Goal: Check status: Check status

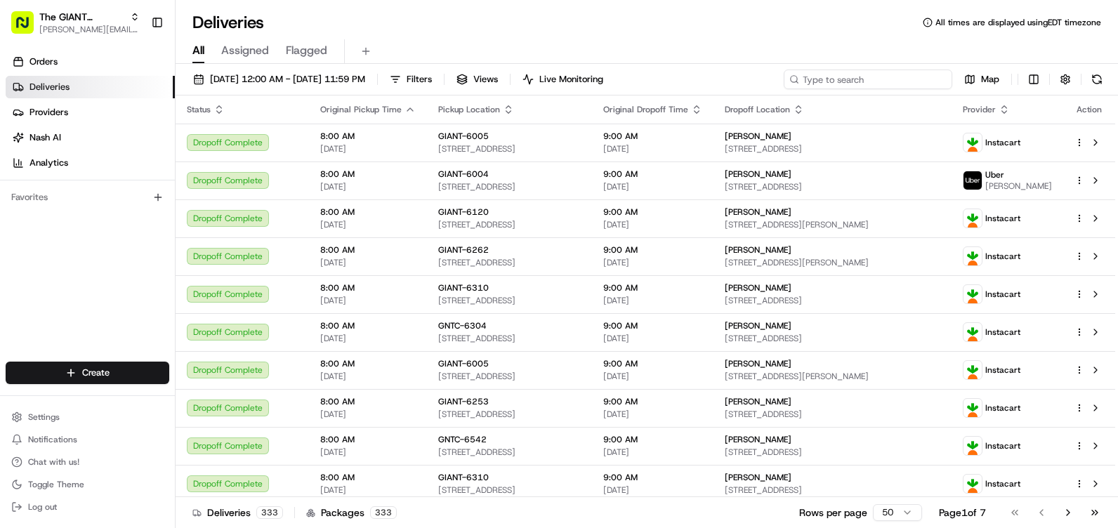
click at [935, 77] on input at bounding box center [868, 80] width 169 height 20
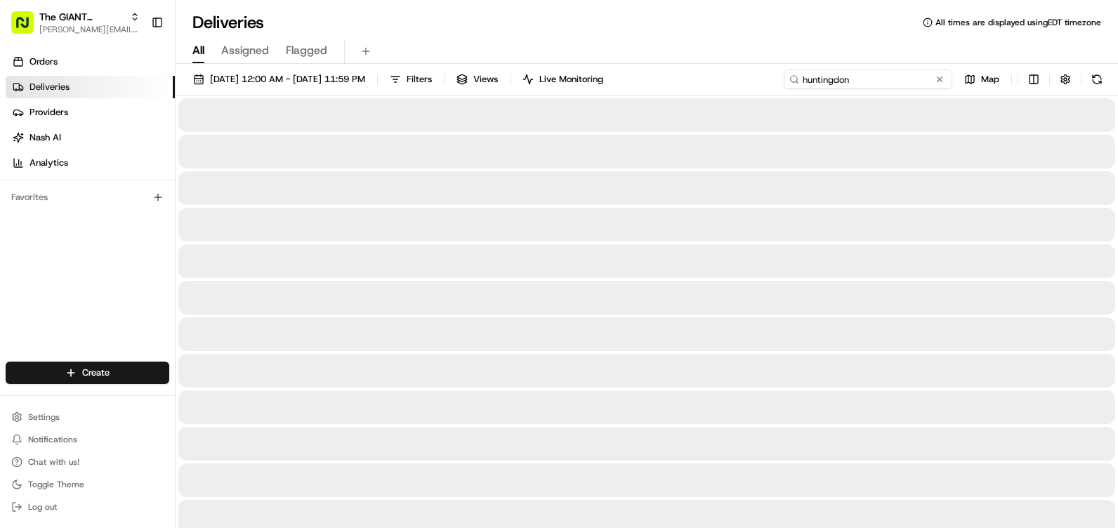
type input "huntingdon"
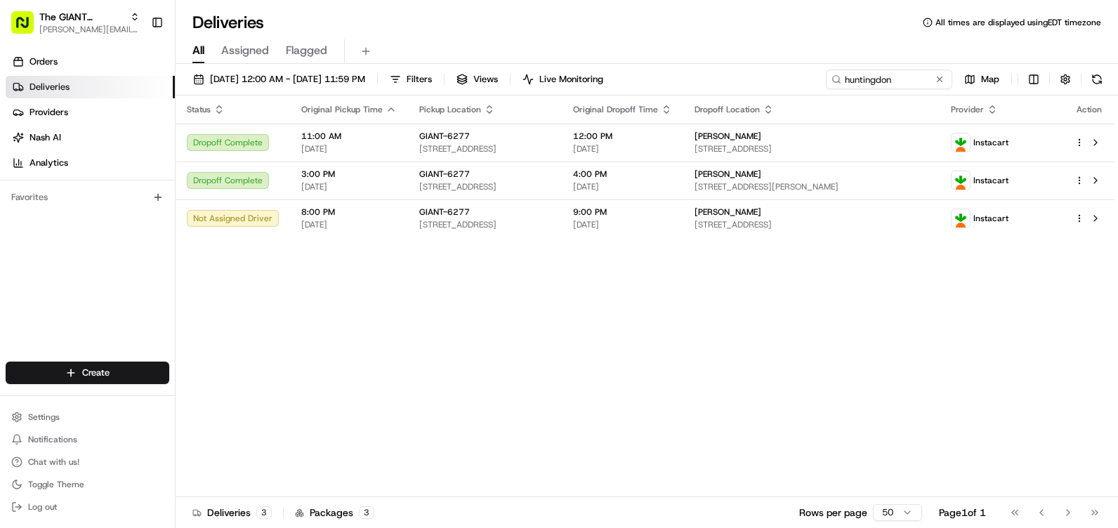
click at [685, 386] on div "Status Original Pickup Time Pickup Location Original Dropoff Time Dropoff Locat…" at bounding box center [646, 297] width 940 height 402
click at [256, 221] on div "Not Assigned Driver" at bounding box center [233, 218] width 92 height 17
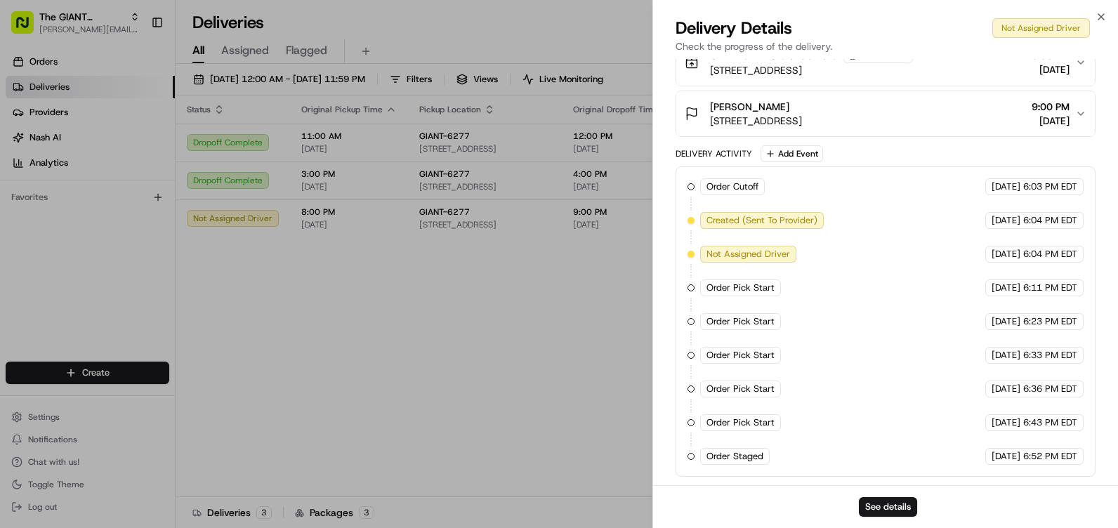
scroll to position [383, 0]
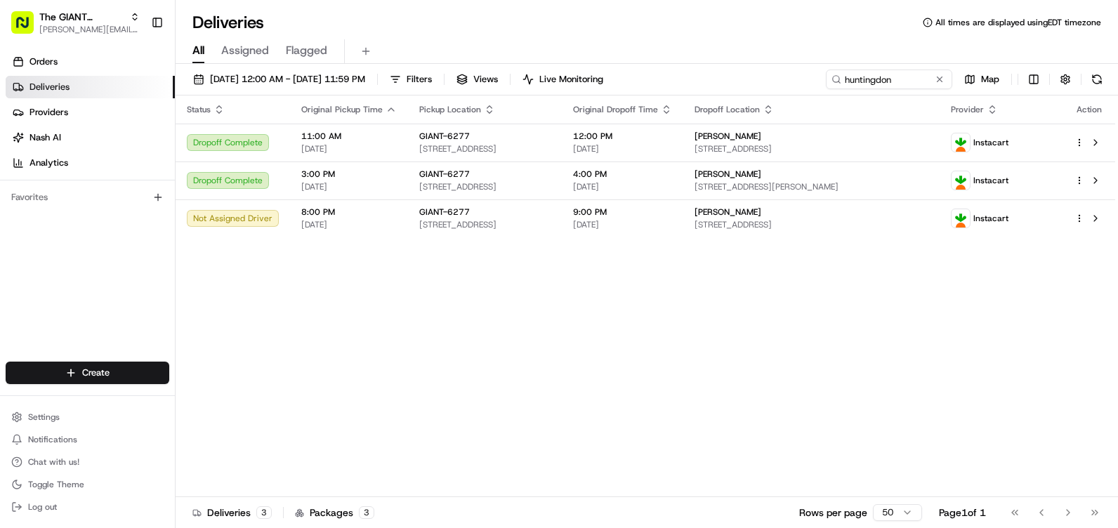
click at [565, 394] on div "Status Original Pickup Time Pickup Location Original Dropoff Time Dropoff Locat…" at bounding box center [646, 297] width 940 height 402
click at [261, 214] on div "Not Assigned Driver" at bounding box center [233, 218] width 92 height 17
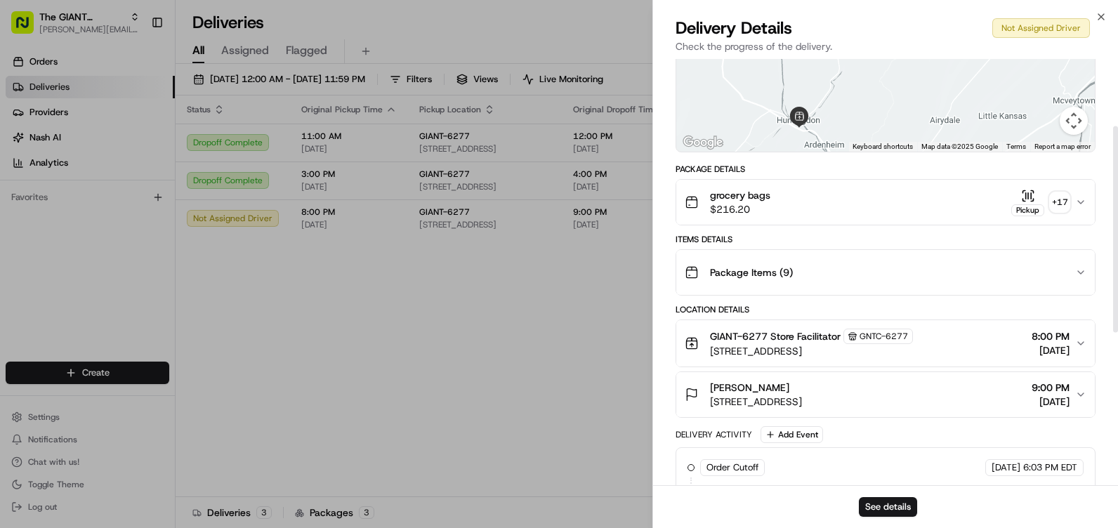
scroll to position [0, 0]
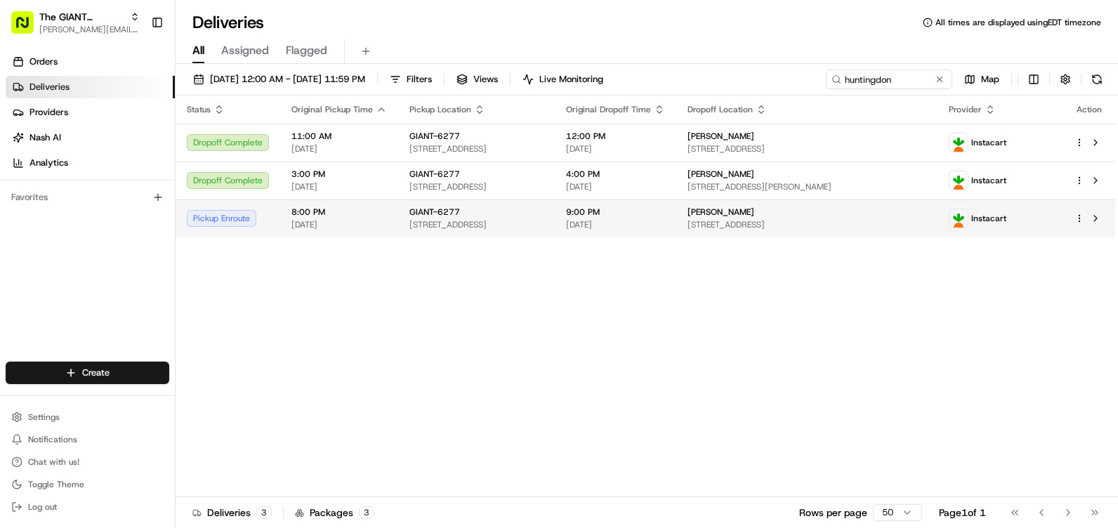
click at [455, 222] on span "[STREET_ADDRESS]" at bounding box center [476, 224] width 134 height 11
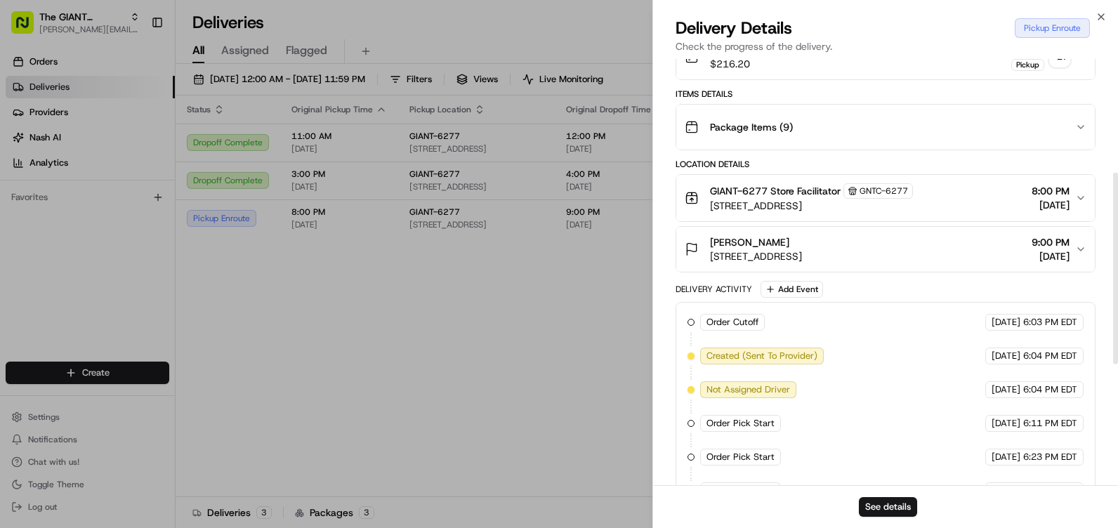
scroll to position [351, 0]
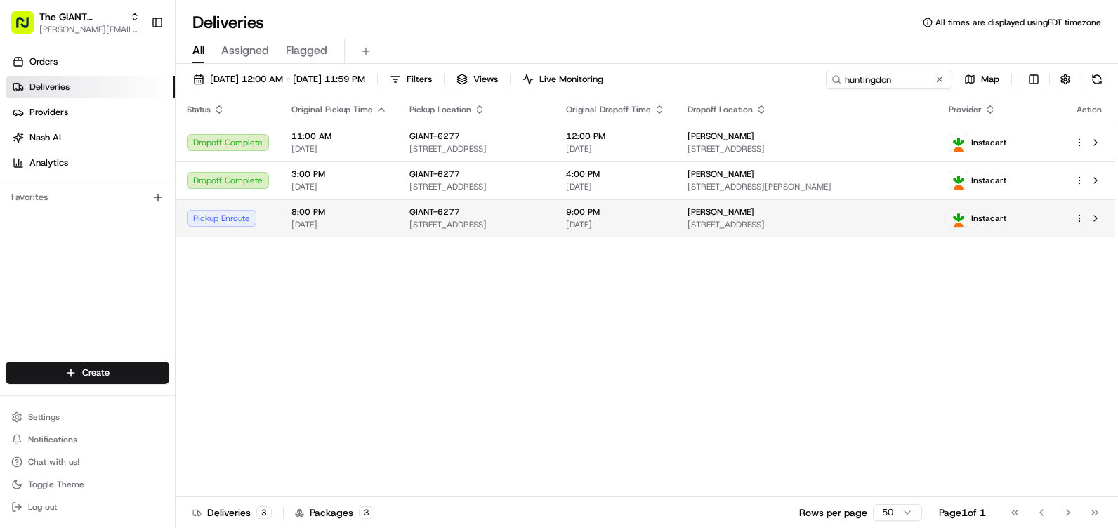
drag, startPoint x: 237, startPoint y: 214, endPoint x: 382, endPoint y: 224, distance: 145.8
click at [382, 224] on span "[DATE]" at bounding box center [339, 224] width 96 height 11
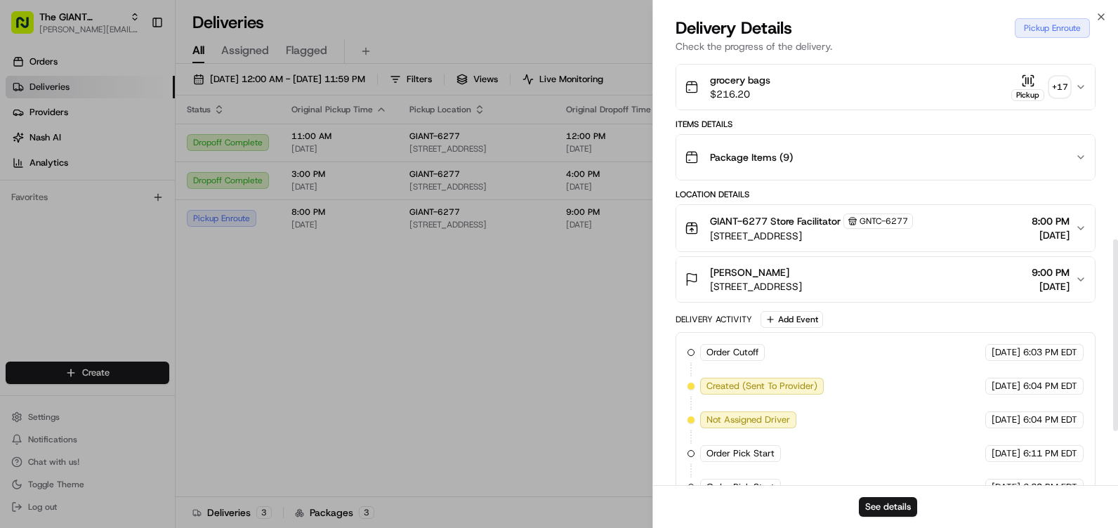
scroll to position [421, 0]
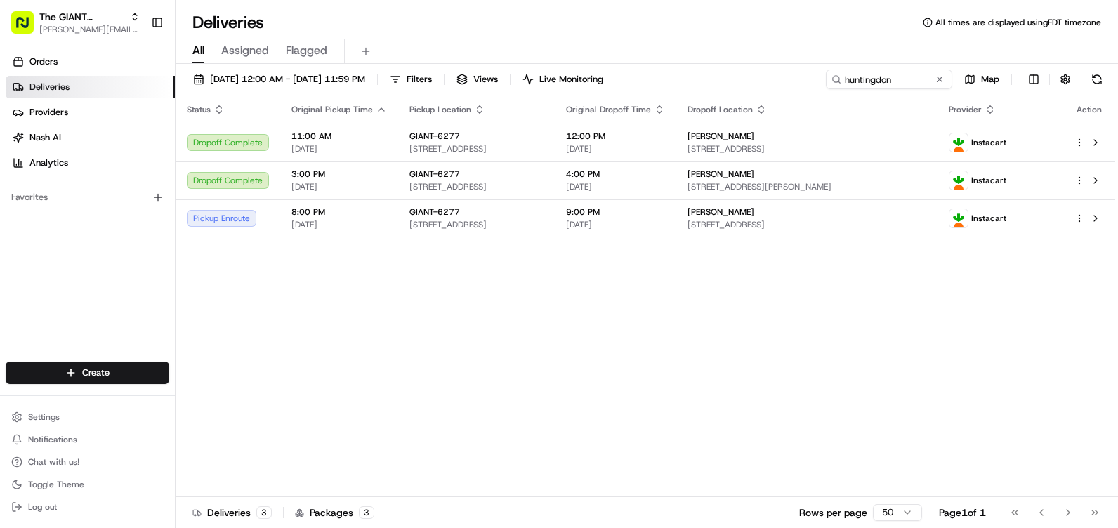
click at [454, 393] on div "Status Original Pickup Time Pickup Location Original Dropoff Time Dropoff Locat…" at bounding box center [646, 297] width 940 height 402
click at [216, 217] on div "Pickup Enroute" at bounding box center [228, 218] width 82 height 17
click at [235, 219] on div "Pickup Enroute" at bounding box center [228, 218] width 82 height 17
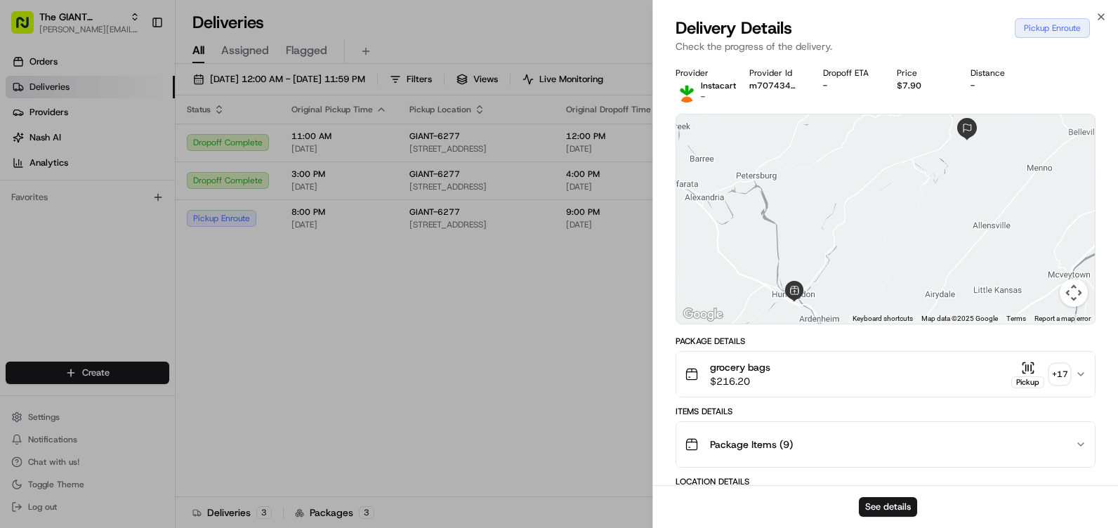
click at [1032, 26] on div "Pickup Enroute" at bounding box center [1052, 28] width 75 height 20
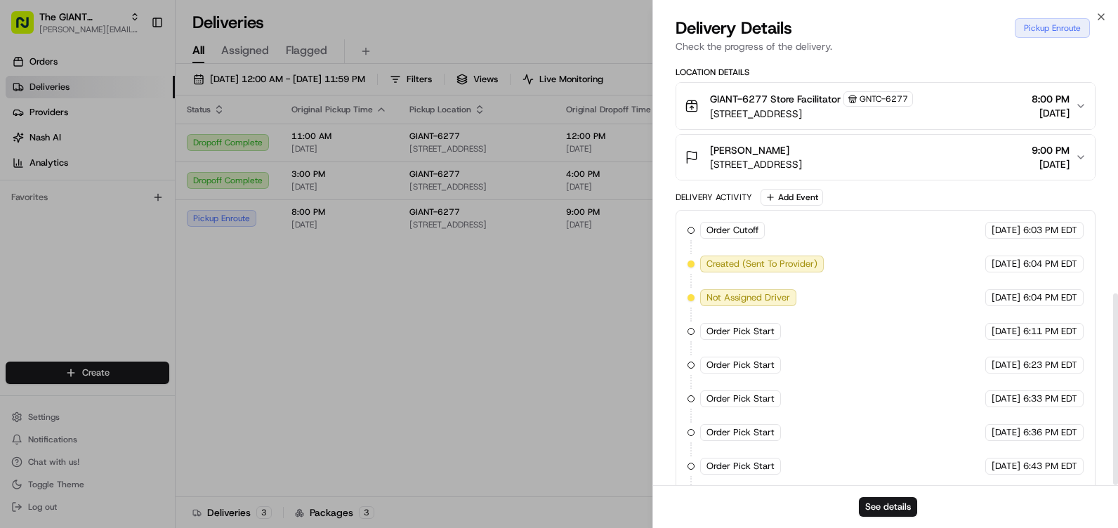
scroll to position [520, 0]
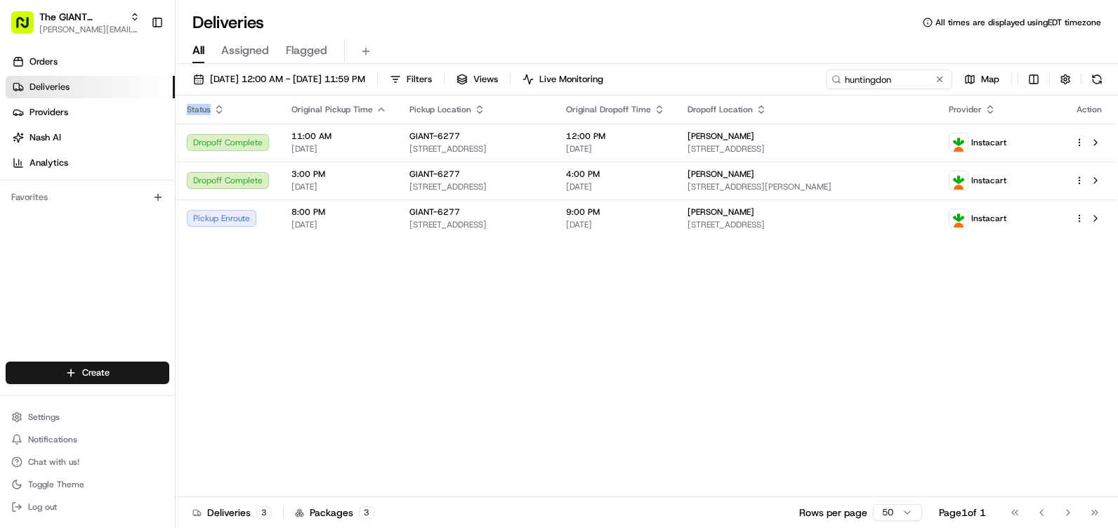
click at [468, 391] on div "Status Original Pickup Time Pickup Location Original Dropoff Time Dropoff Locat…" at bounding box center [646, 297] width 940 height 402
click at [244, 215] on div "Pickup Enroute" at bounding box center [228, 218] width 82 height 17
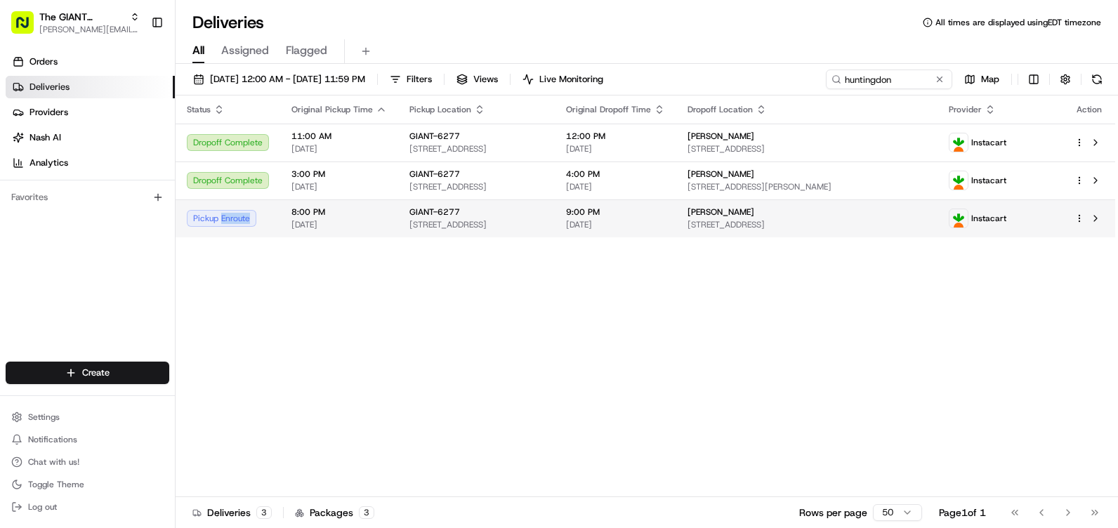
click at [244, 215] on div "Pickup Enroute" at bounding box center [228, 218] width 82 height 17
click at [425, 230] on span "[STREET_ADDRESS]" at bounding box center [476, 224] width 134 height 11
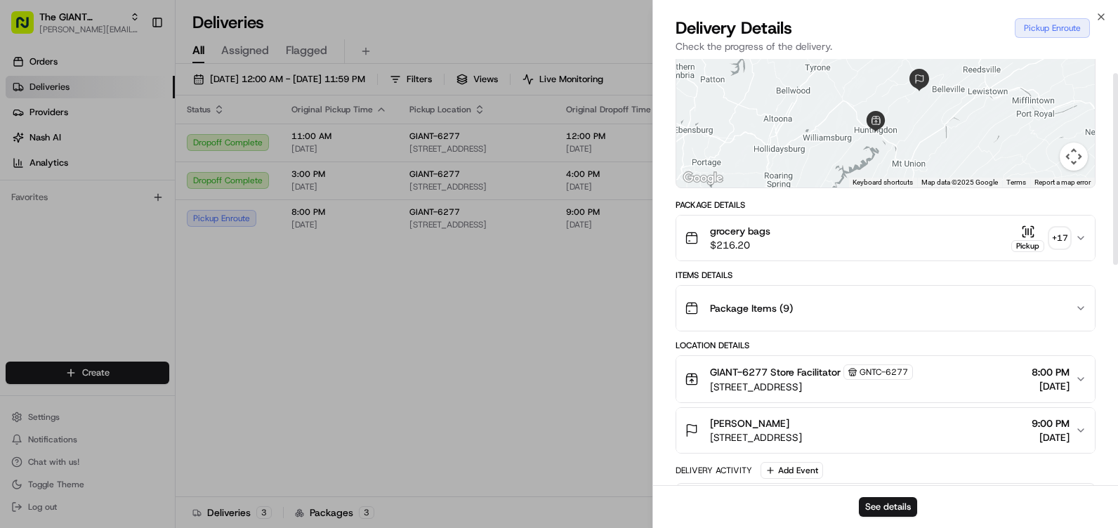
scroll to position [0, 0]
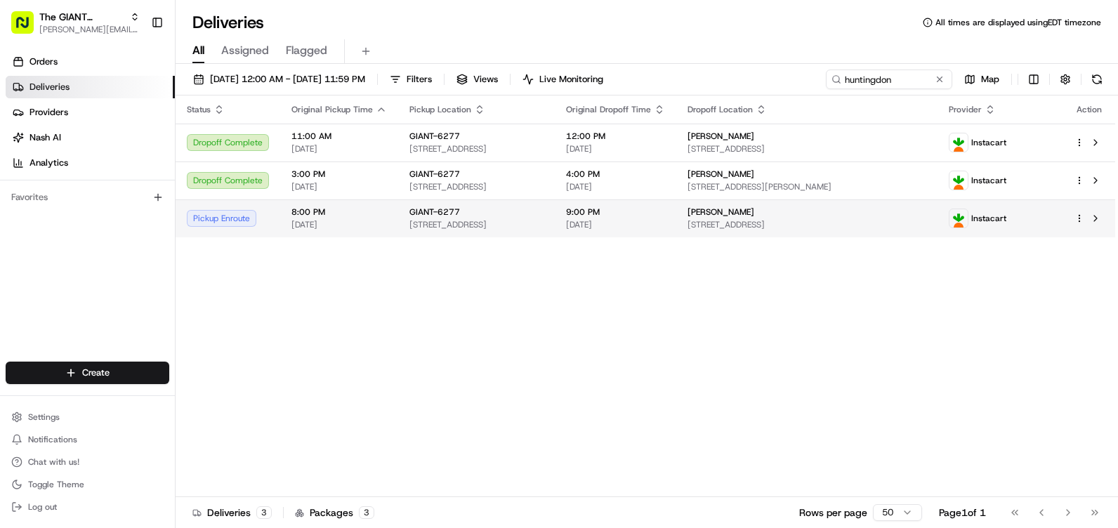
click at [229, 215] on div "Pickup Enroute" at bounding box center [228, 218] width 82 height 17
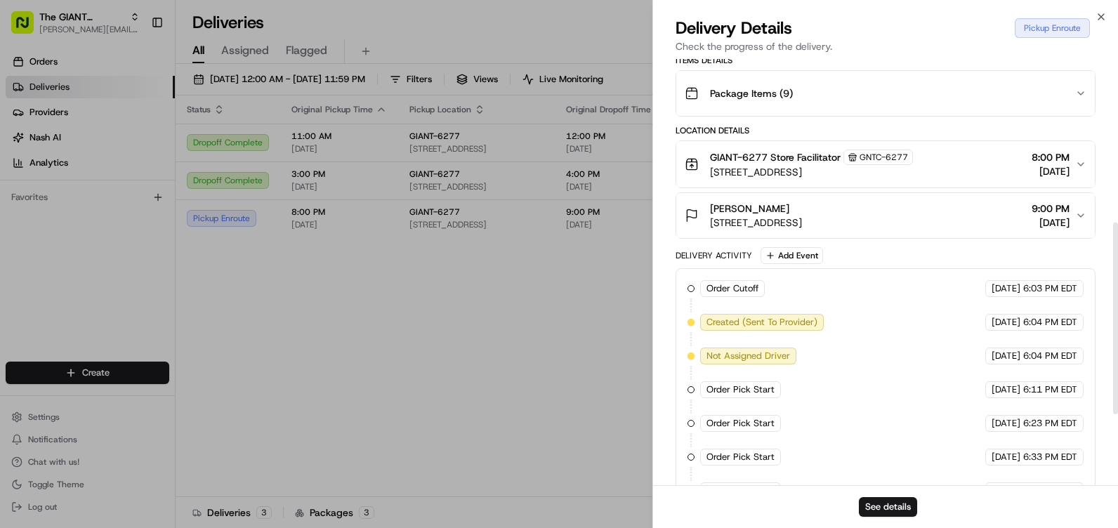
scroll to position [520, 0]
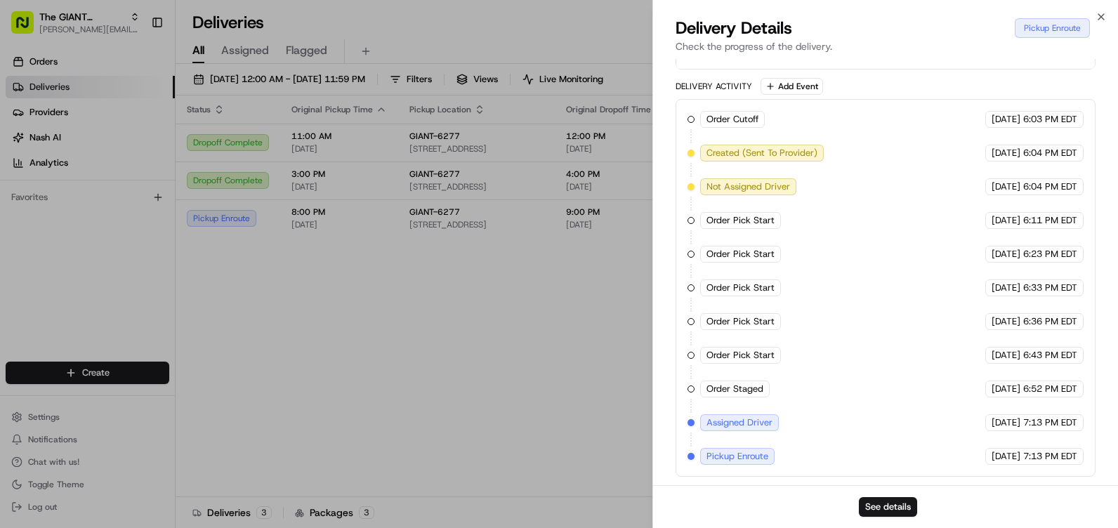
click at [1037, 30] on div "Pickup Enroute" at bounding box center [1052, 28] width 75 height 20
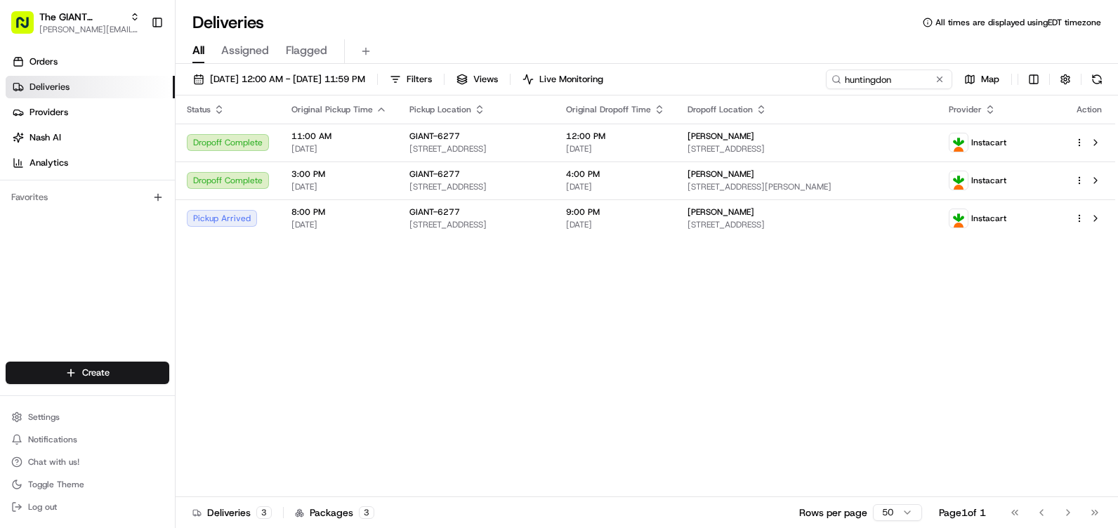
drag, startPoint x: 393, startPoint y: 322, endPoint x: 402, endPoint y: 319, distance: 10.2
click at [395, 321] on div "Status Original Pickup Time Pickup Location Original Dropoff Time Dropoff Locat…" at bounding box center [646, 297] width 940 height 402
